Goal: Communication & Community: Ask a question

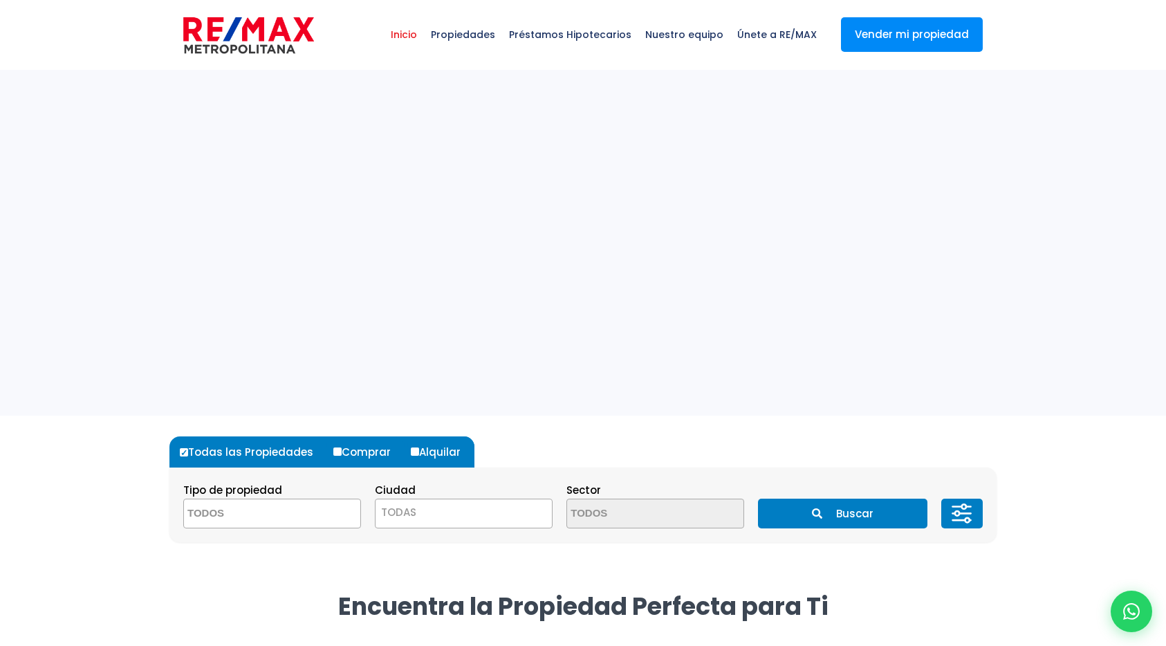
select select
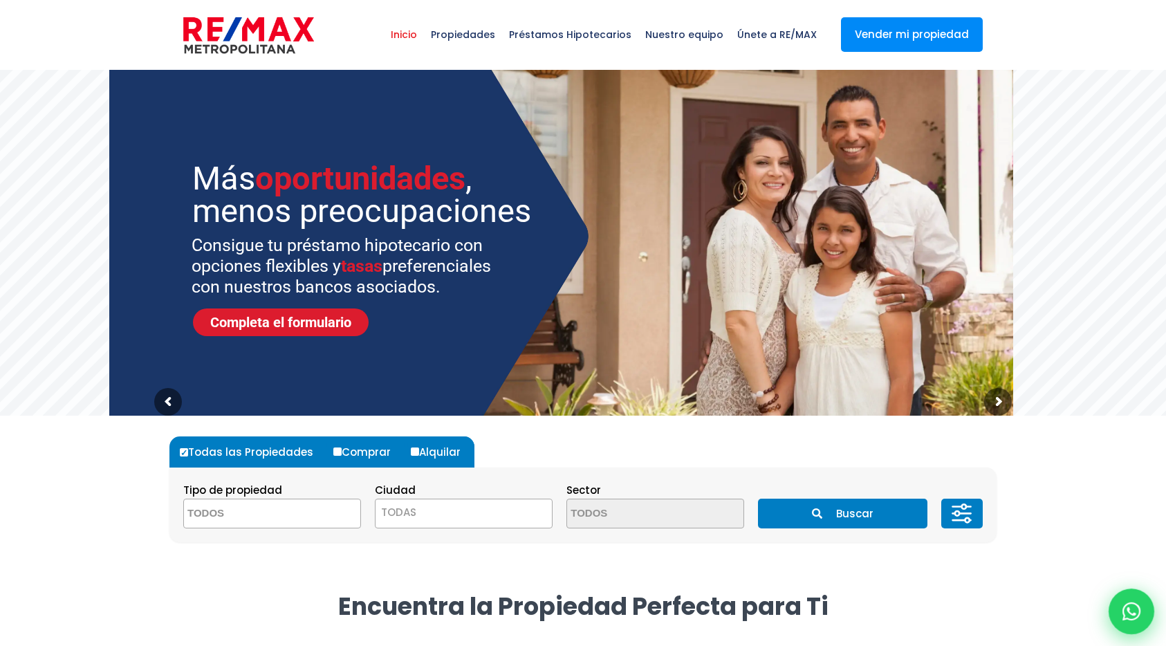
click at [1138, 608] on icon at bounding box center [1131, 611] width 18 height 18
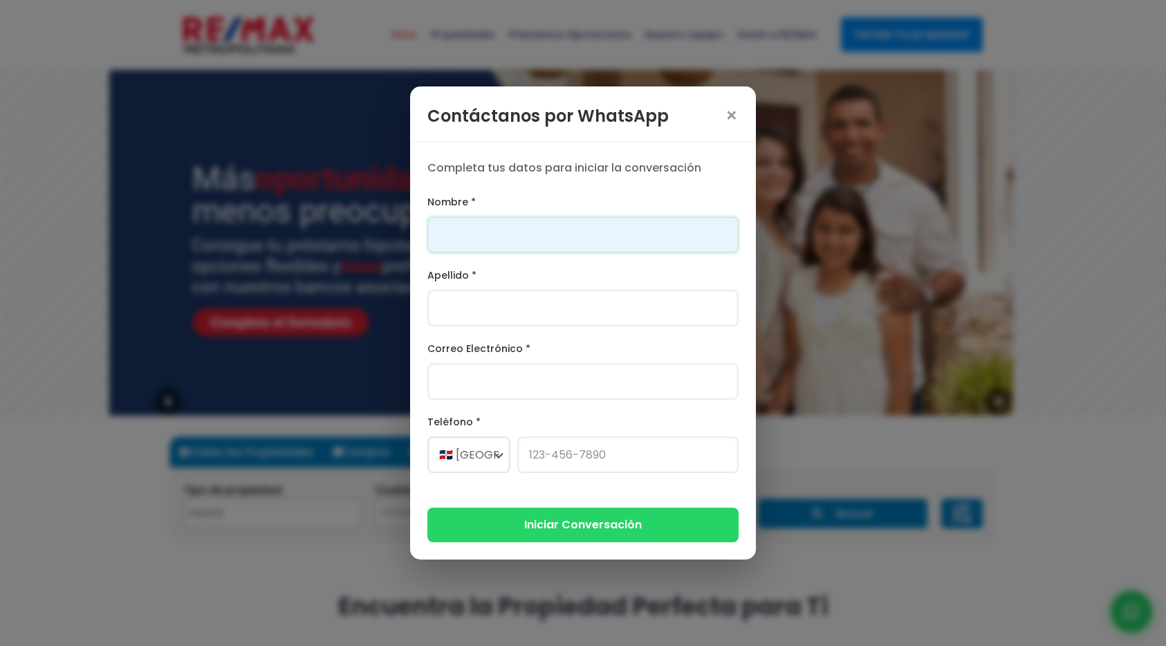
click at [585, 245] on input "Nombre *" at bounding box center [582, 234] width 311 height 37
type input "Franklin"
type input "[PERSON_NAME]"
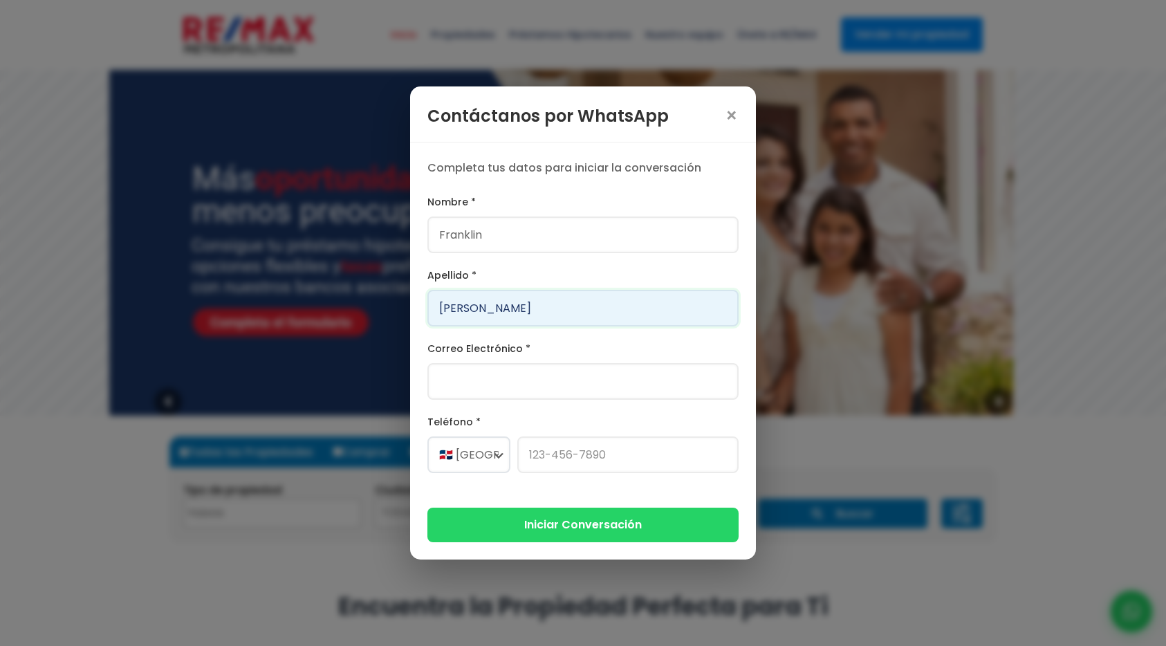
type input "[PERSON_NAME][EMAIL_ADDRESS][DOMAIN_NAME]"
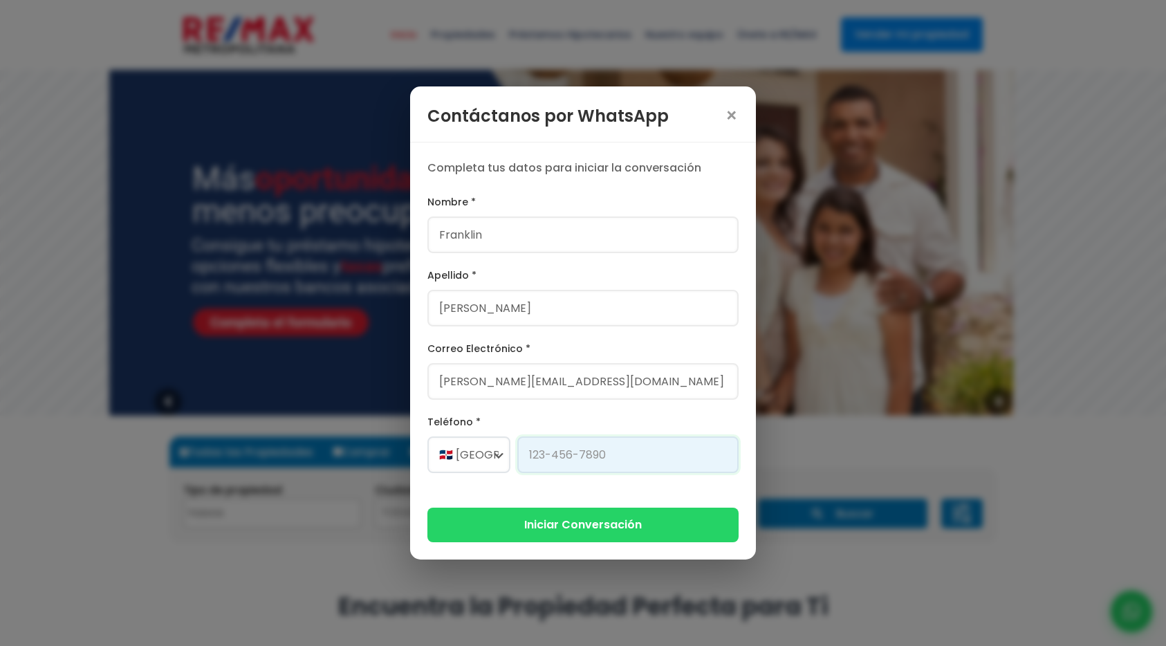
type input "[PHONE_NUMBER]"
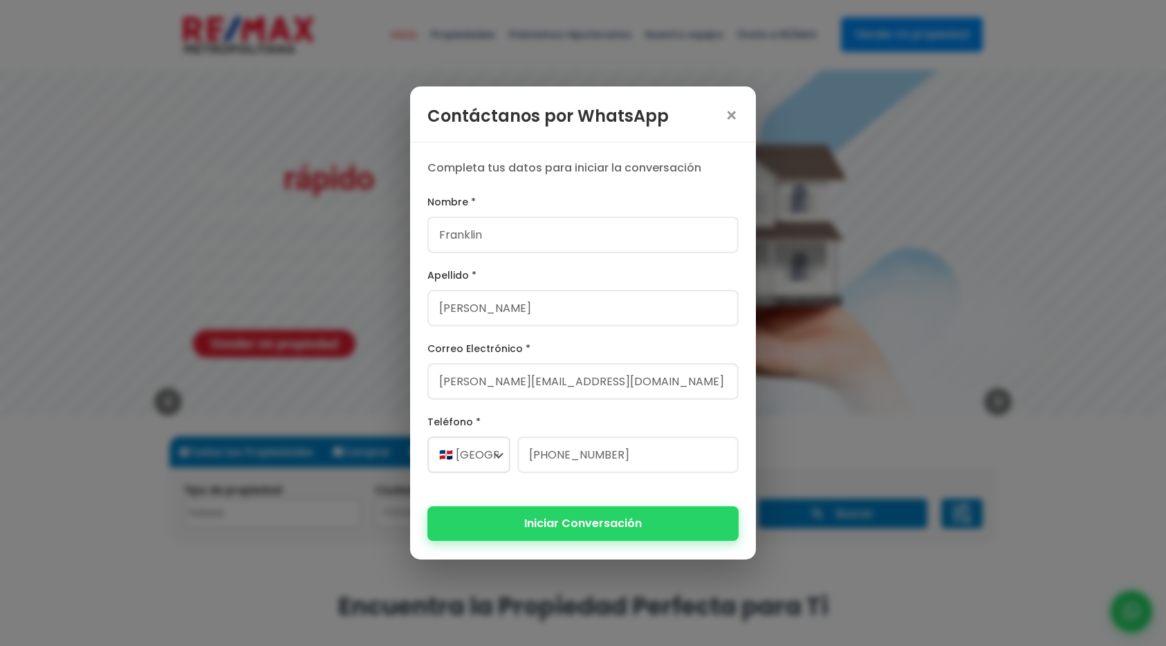
click at [551, 537] on button "Iniciar Conversación" at bounding box center [582, 523] width 311 height 34
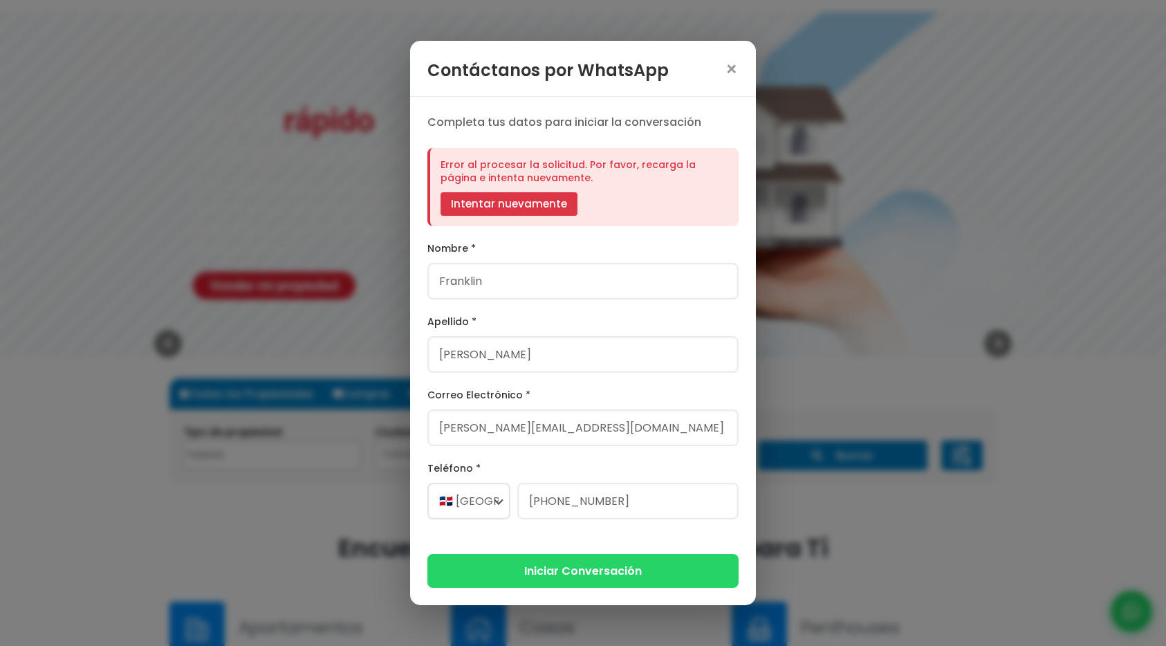
scroll to position [79, 0]
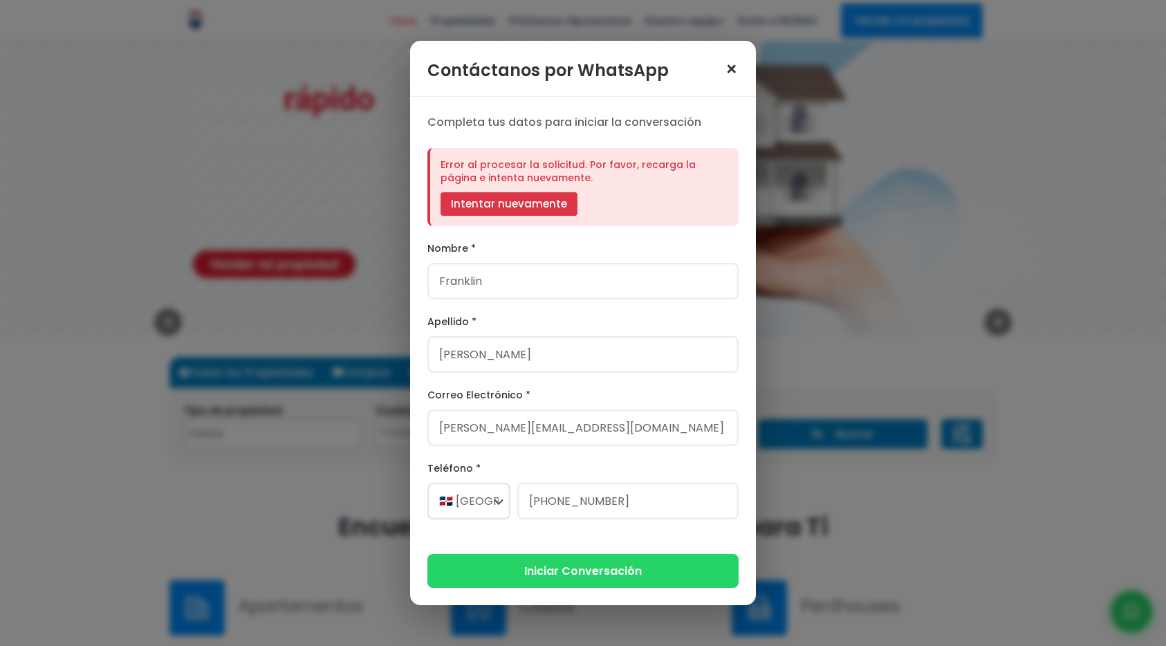
click at [730, 63] on span "×" at bounding box center [732, 69] width 14 height 19
